Goal: Task Accomplishment & Management: Manage account settings

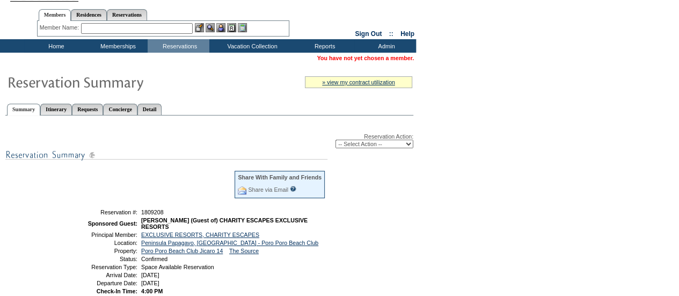
scroll to position [20, 0]
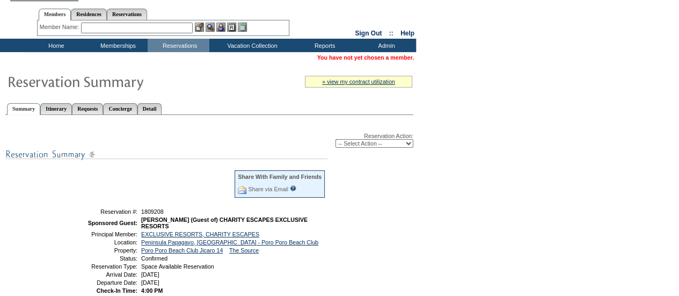
click at [384, 144] on select "-- Select Action -- Modify Reservation Dates Modify Reservation Cost Modify Occ…" at bounding box center [375, 143] width 78 height 9
select select "ChangeDates"
click at [336, 140] on select "-- Select Action -- Modify Reservation Dates Modify Reservation Cost Modify Occ…" at bounding box center [375, 143] width 78 height 9
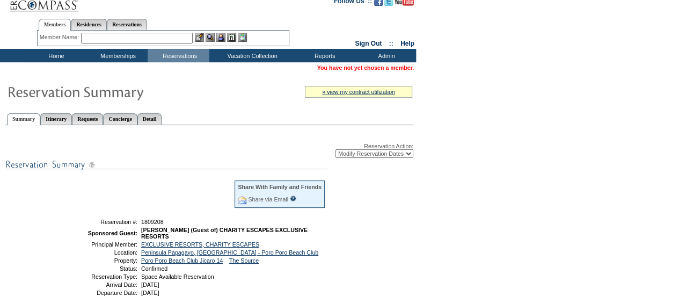
scroll to position [0, 0]
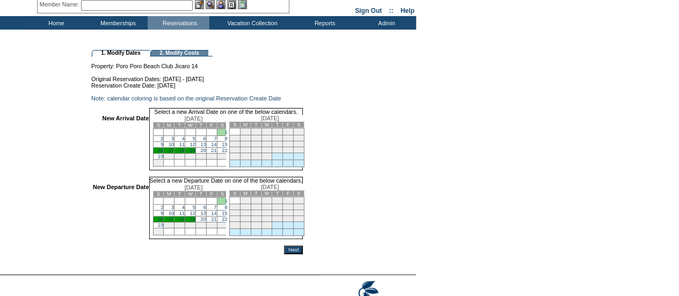
scroll to position [47, 0]
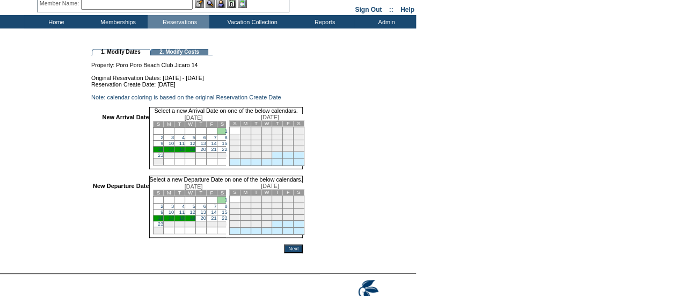
click at [227, 146] on link "15" at bounding box center [224, 143] width 5 height 5
